Goal: Information Seeking & Learning: Find specific fact

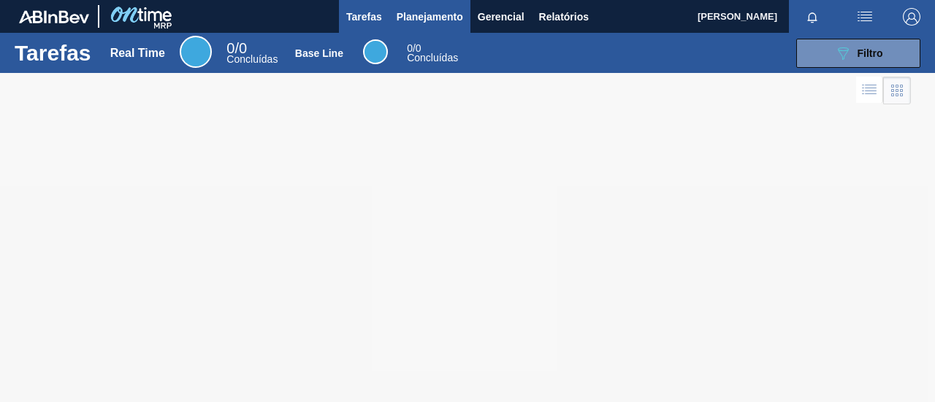
click at [428, 12] on span "Planejamento" at bounding box center [430, 17] width 66 height 18
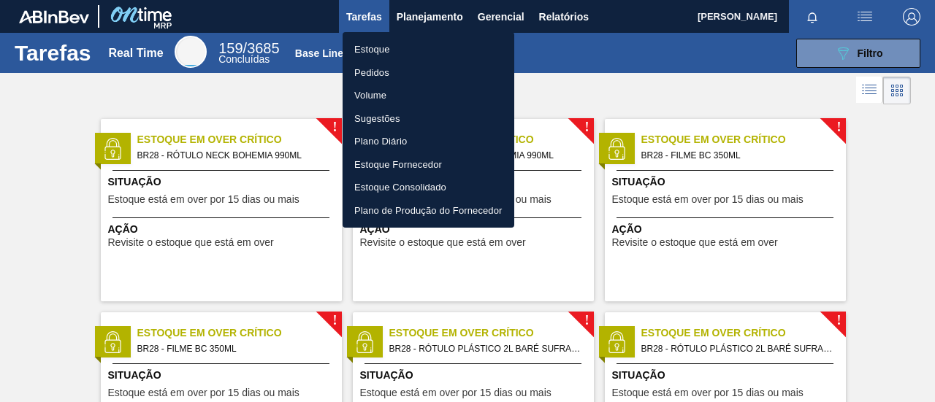
click at [405, 49] on li "Estoque" at bounding box center [428, 49] width 172 height 23
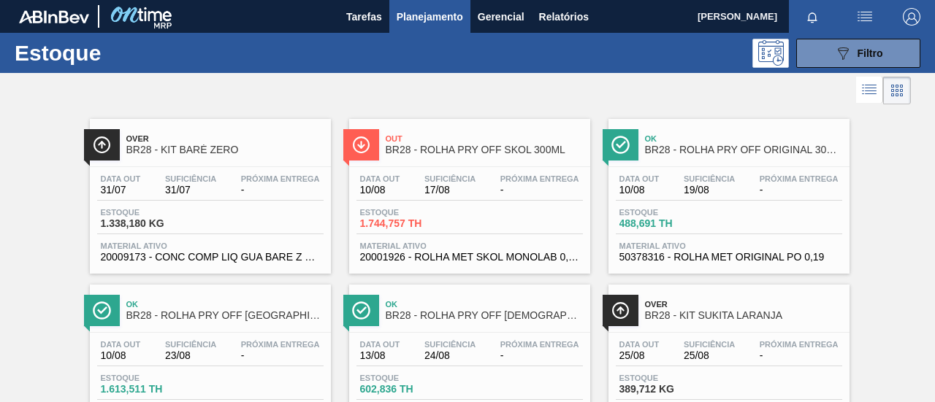
drag, startPoint x: 367, startPoint y: 6, endPoint x: 373, endPoint y: 88, distance: 82.8
click at [373, 88] on div at bounding box center [455, 90] width 911 height 35
click at [805, 49] on button "089F7B8B-B2A5-4AFE-B5C0-19BA573D28AC Filtro" at bounding box center [858, 53] width 124 height 29
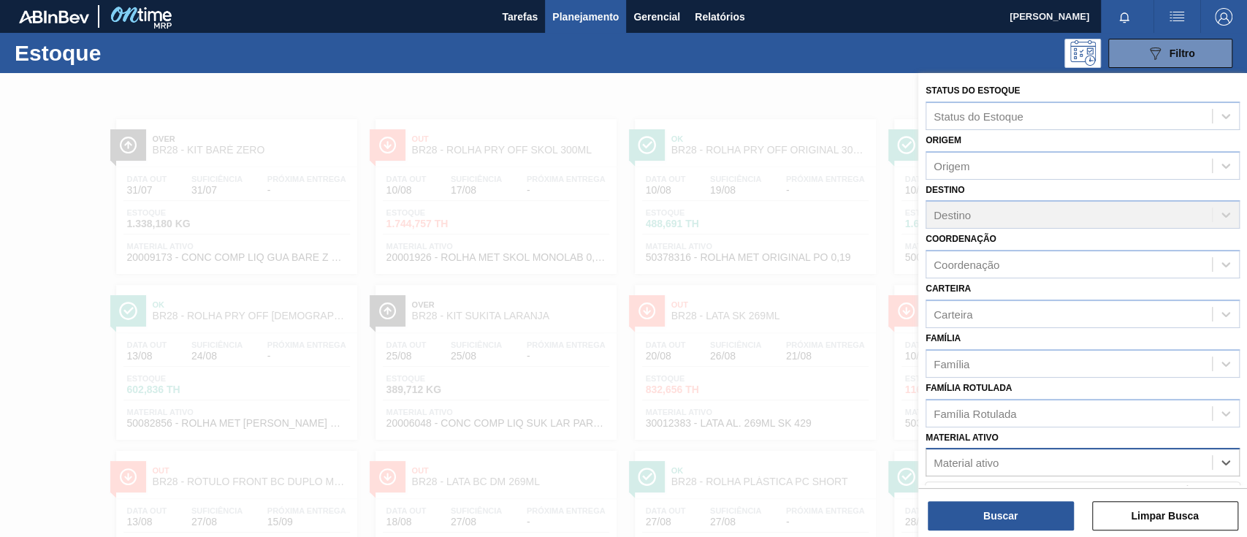
scroll to position [169, 0]
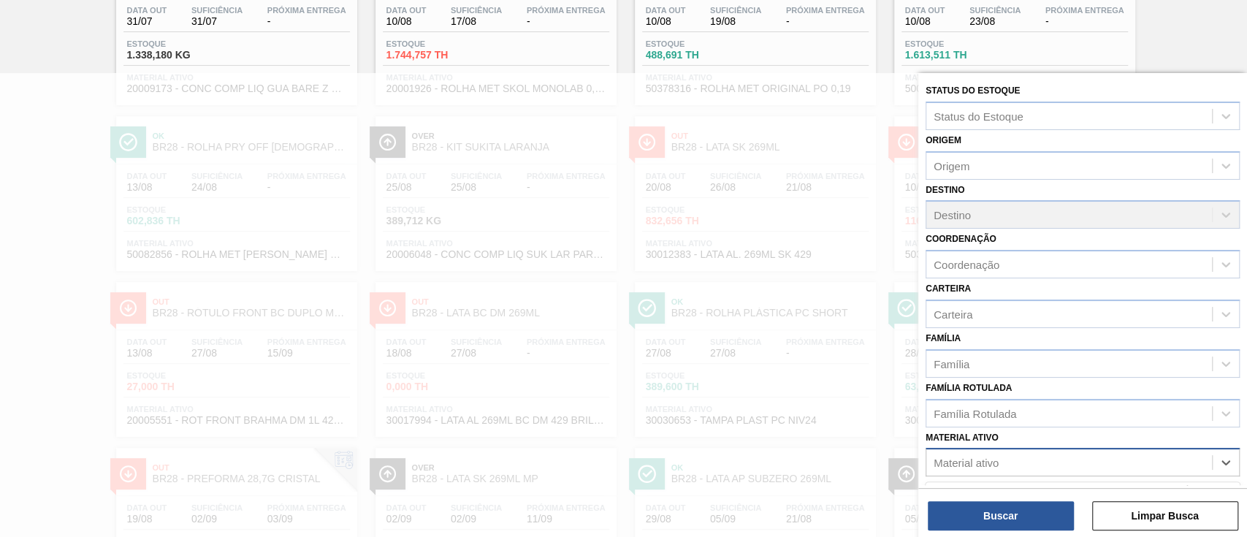
click at [934, 402] on div "Material ativo" at bounding box center [1069, 462] width 286 height 21
type ativo "attenu"
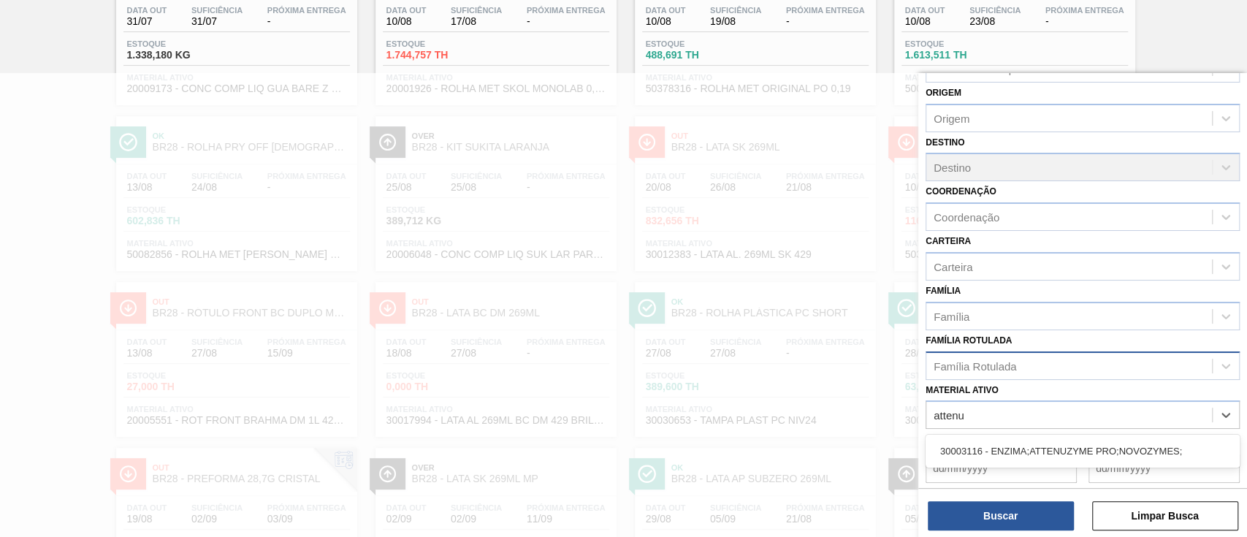
scroll to position [158, 0]
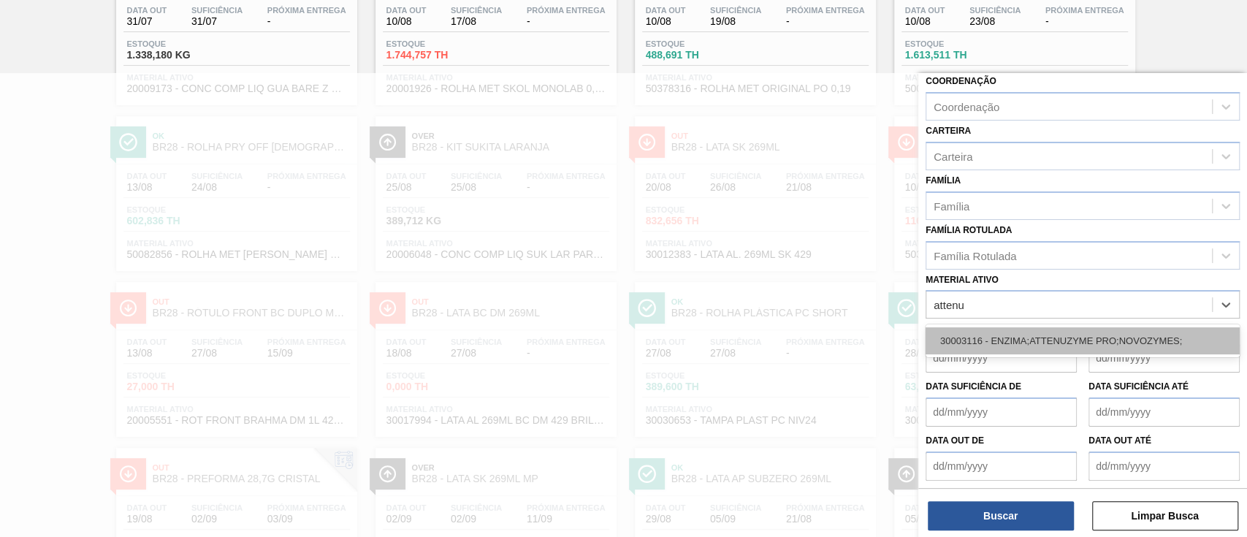
click at [934, 342] on div "30003116 - ENZIMA;ATTENUZYME PRO;NOVOZYMES;" at bounding box center [1082, 340] width 314 height 27
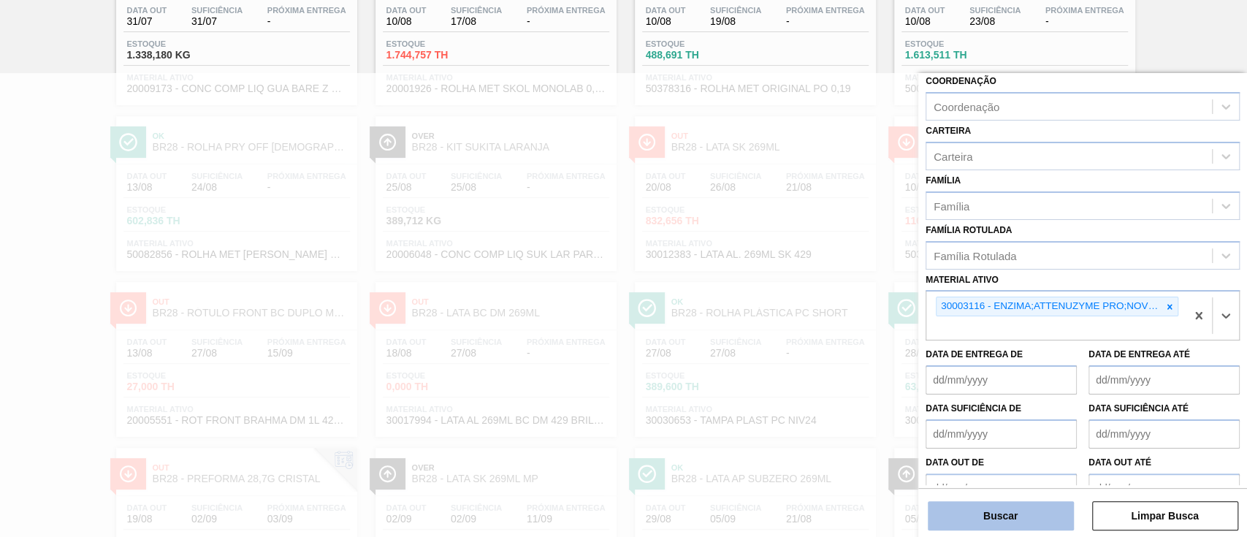
click at [934, 402] on button "Buscar" at bounding box center [1000, 515] width 146 height 29
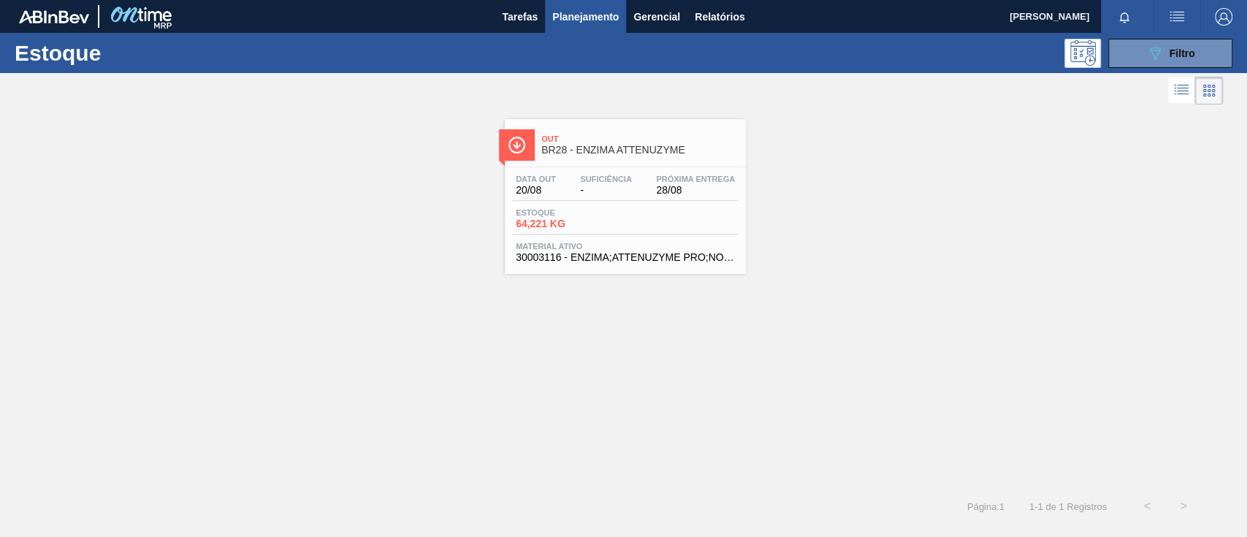
click at [684, 256] on span "30003116 - ENZIMA;ATTENUZYME PRO;NOVOZYMES;" at bounding box center [625, 257] width 219 height 11
